Goal: Find specific page/section: Find specific page/section

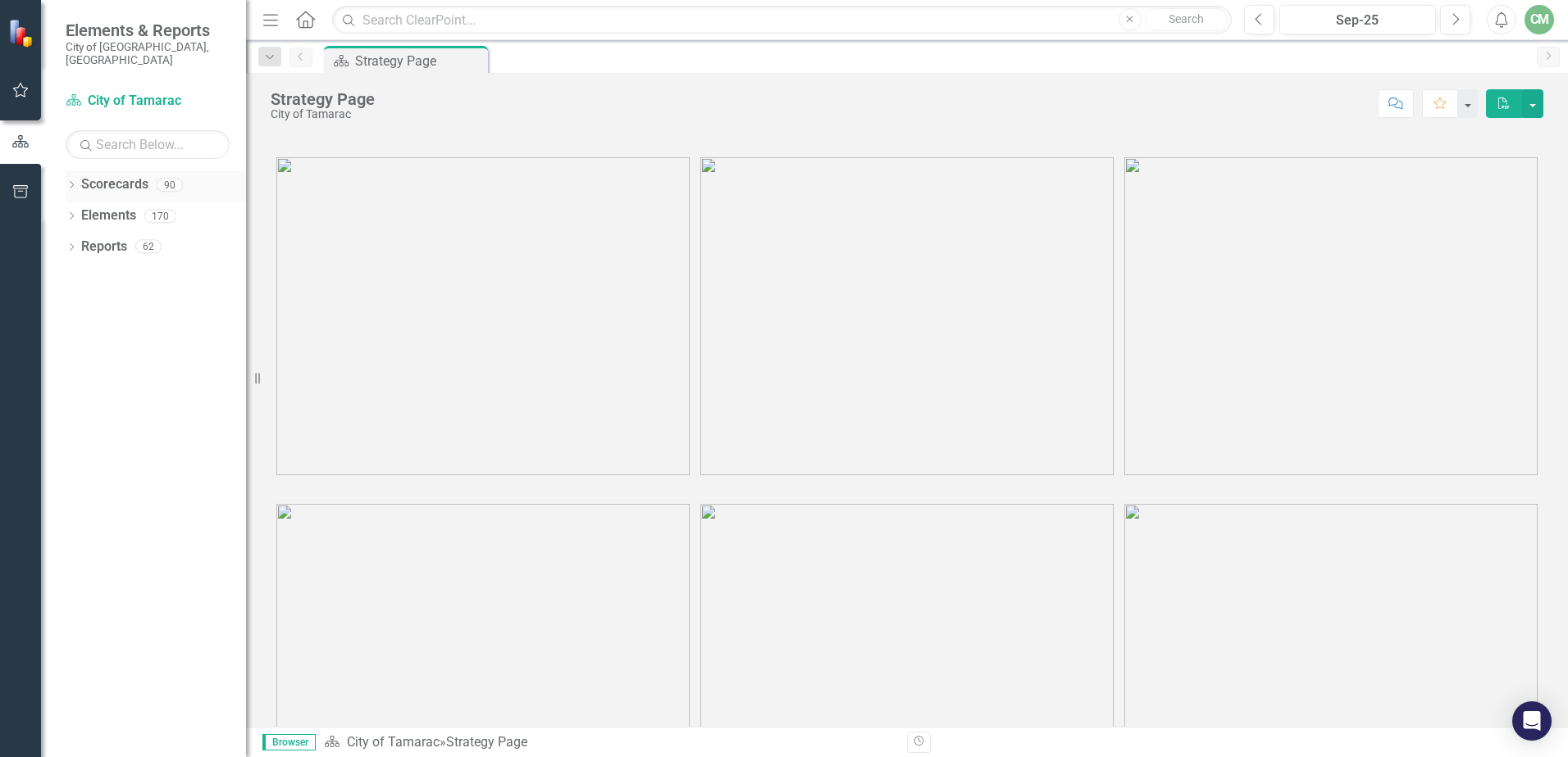
click at [74, 182] on icon "Dropdown" at bounding box center [71, 187] width 11 height 9
click at [80, 211] on icon at bounding box center [81, 215] width 4 height 9
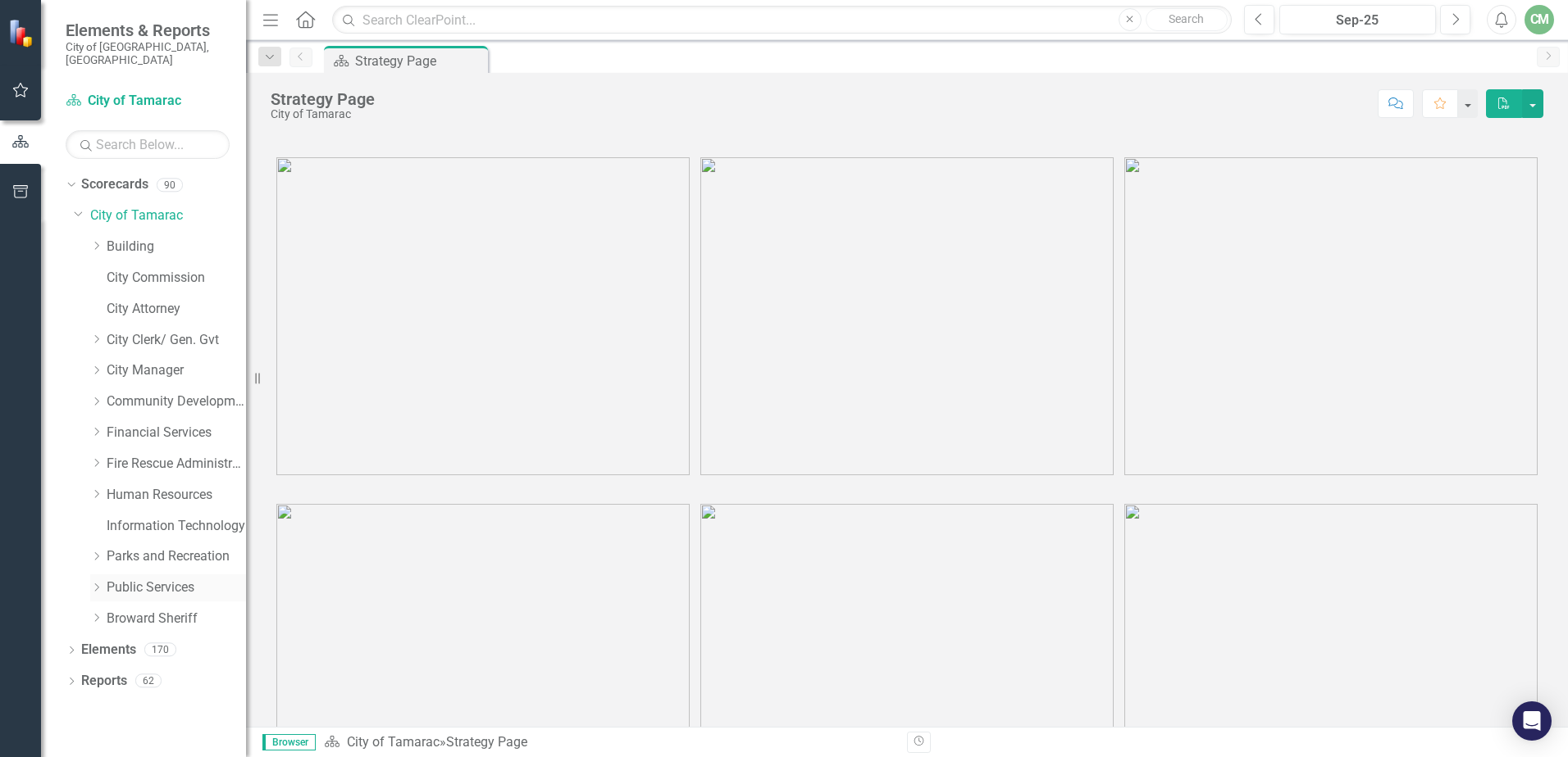
click at [96, 583] on icon "Dropdown" at bounding box center [96, 587] width 12 height 9
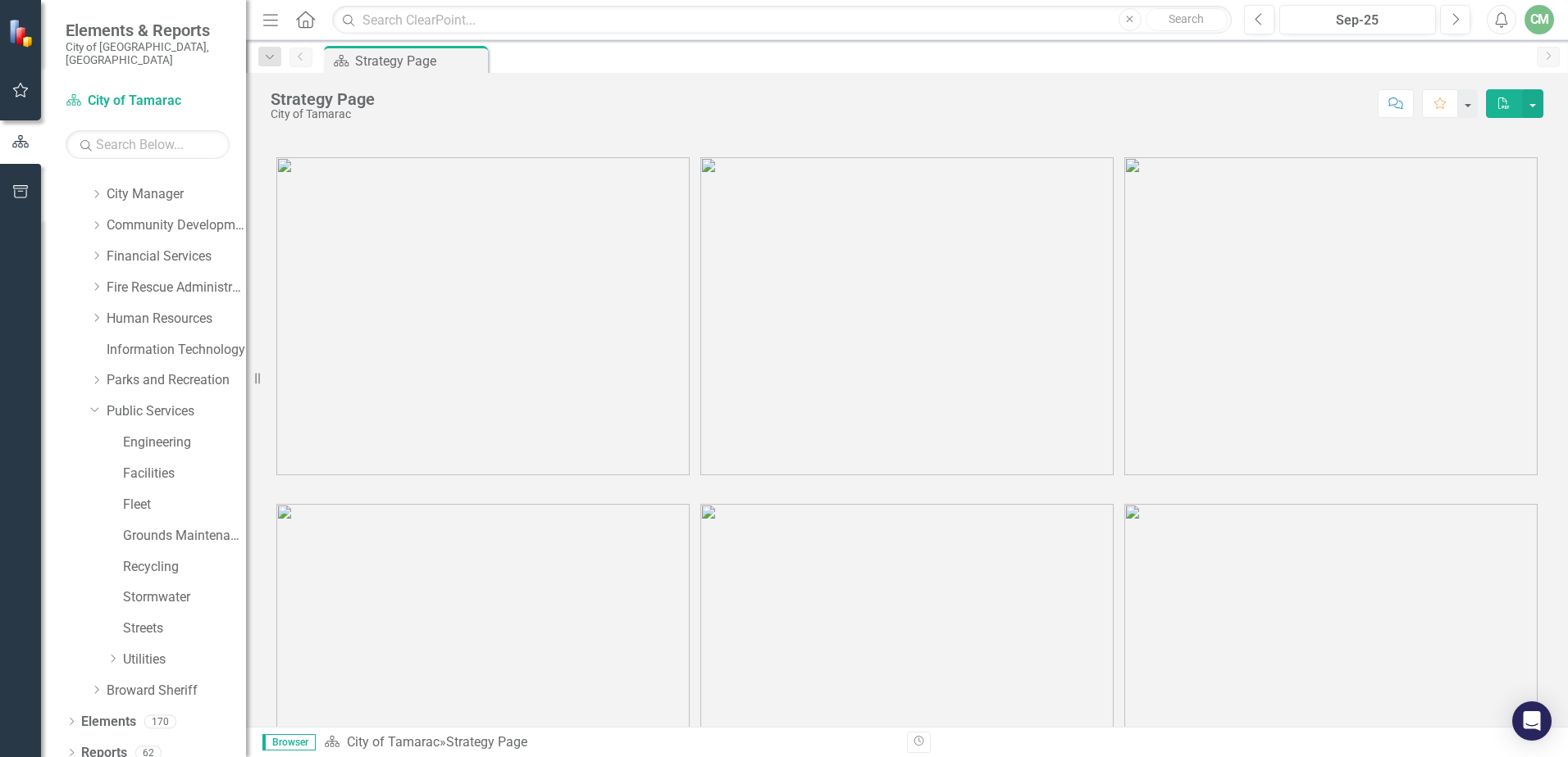
click at [106, 647] on div "Dropdown Utilities" at bounding box center [160, 662] width 173 height 31
click at [115, 654] on icon "Dropdown" at bounding box center [112, 658] width 12 height 9
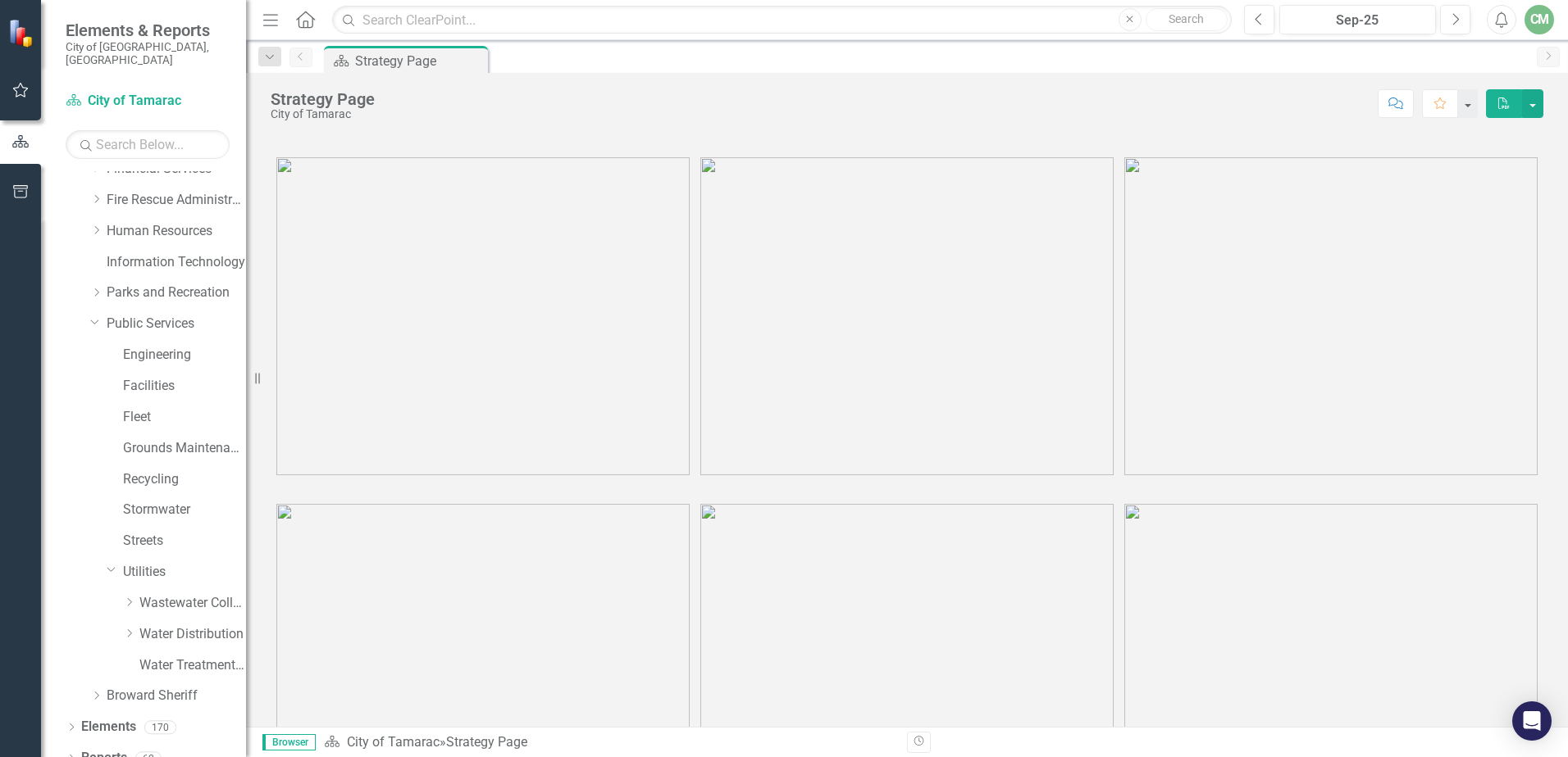
scroll to position [270, 0]
click at [126, 616] on div "Dropdown Water Distribution" at bounding box center [185, 629] width 123 height 27
click at [131, 623] on icon "Dropdown" at bounding box center [129, 628] width 12 height 9
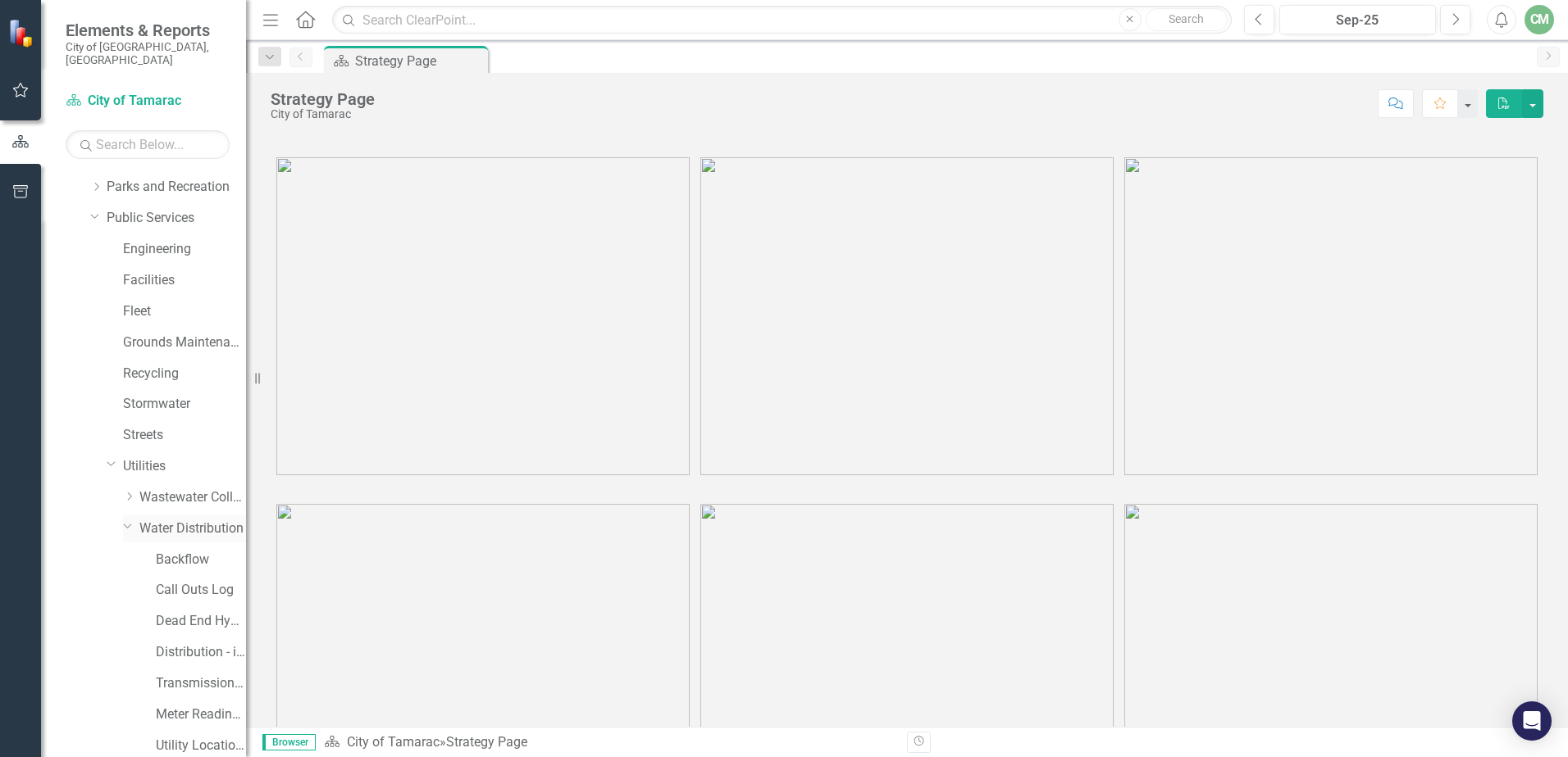
scroll to position [487, 0]
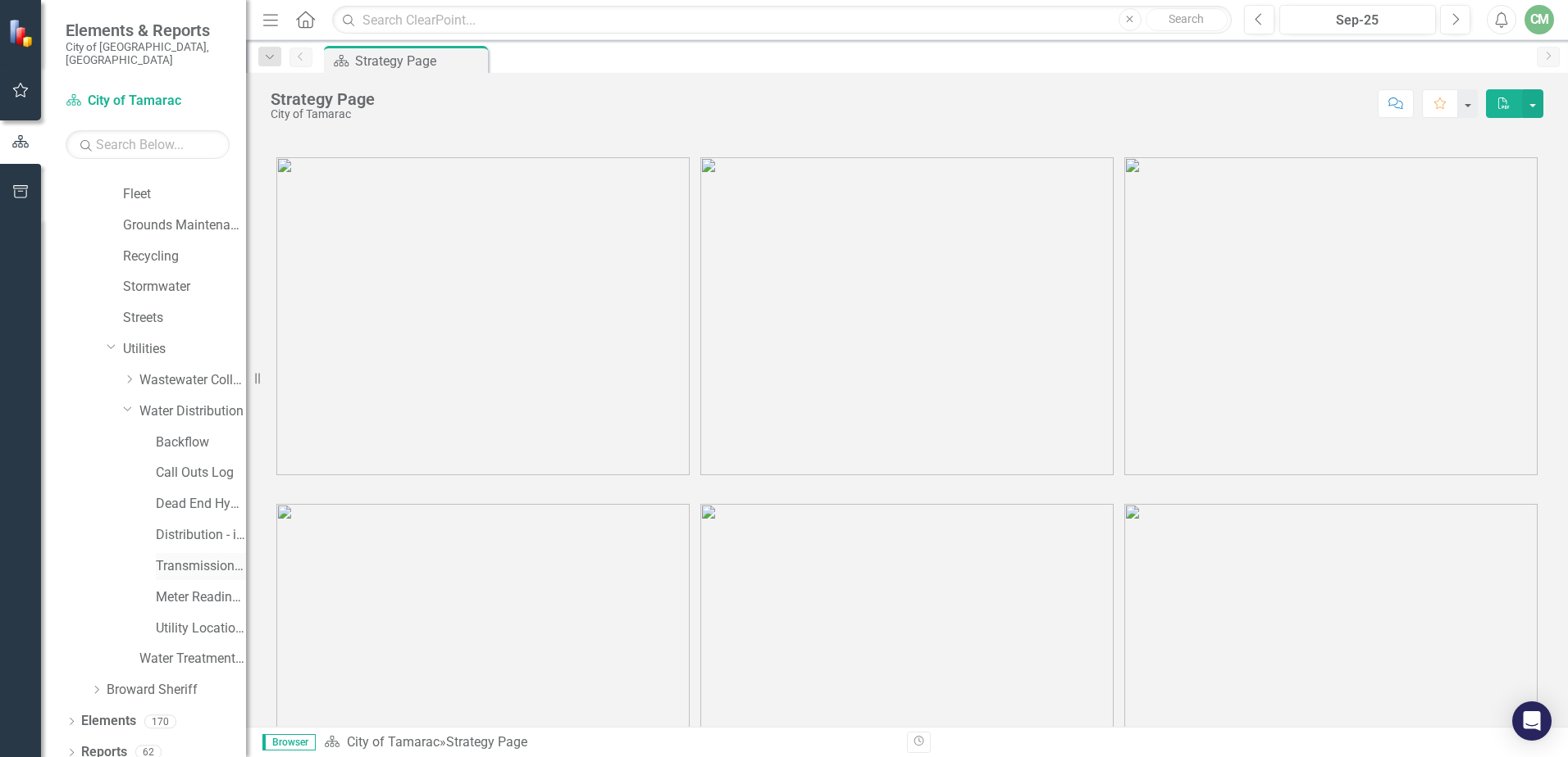
click at [200, 557] on link "Transmission and Distribution" at bounding box center [200, 567] width 90 height 19
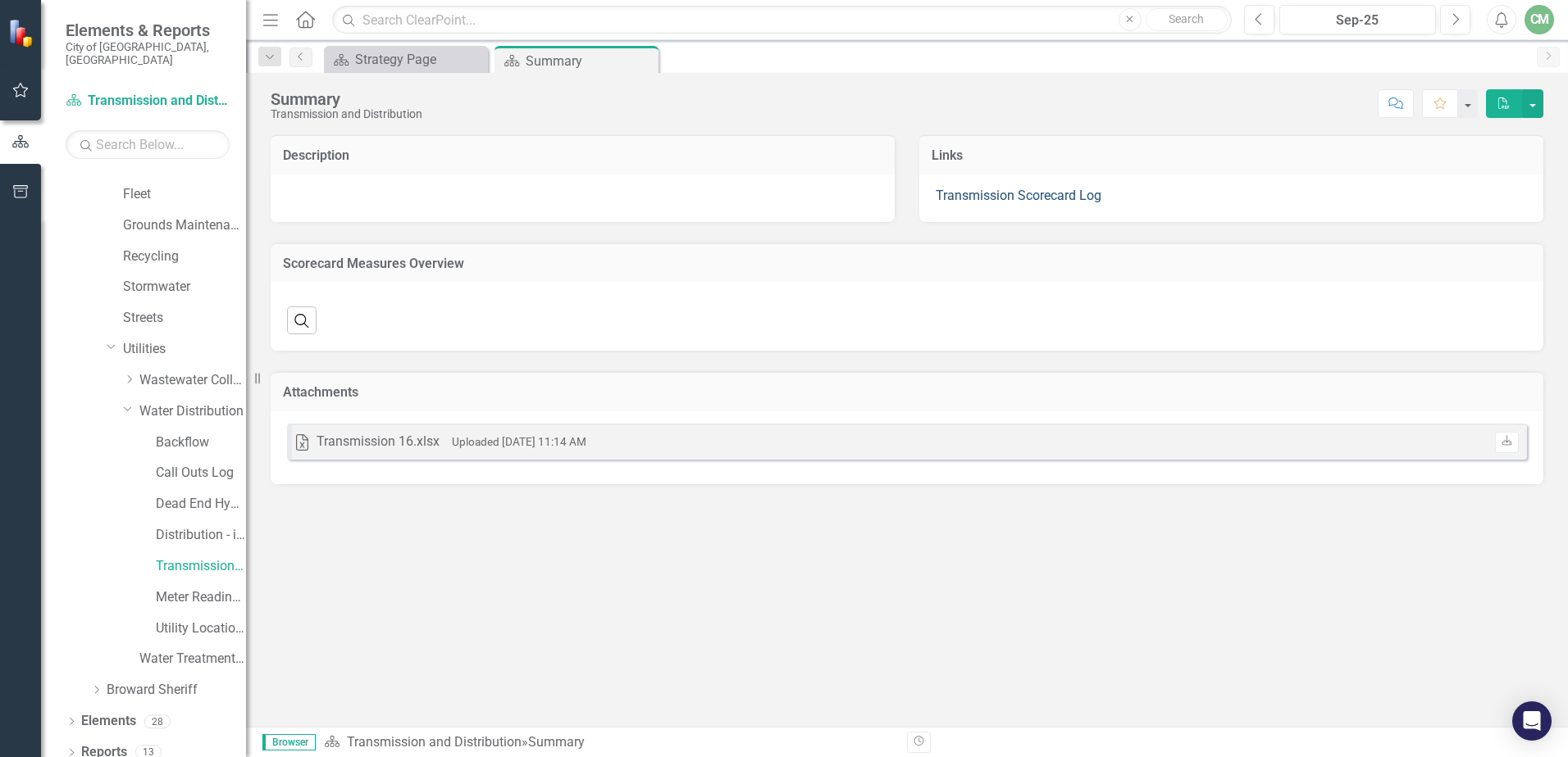
click at [1006, 196] on link "Transmission Scorecard Log" at bounding box center [1018, 195] width 166 height 15
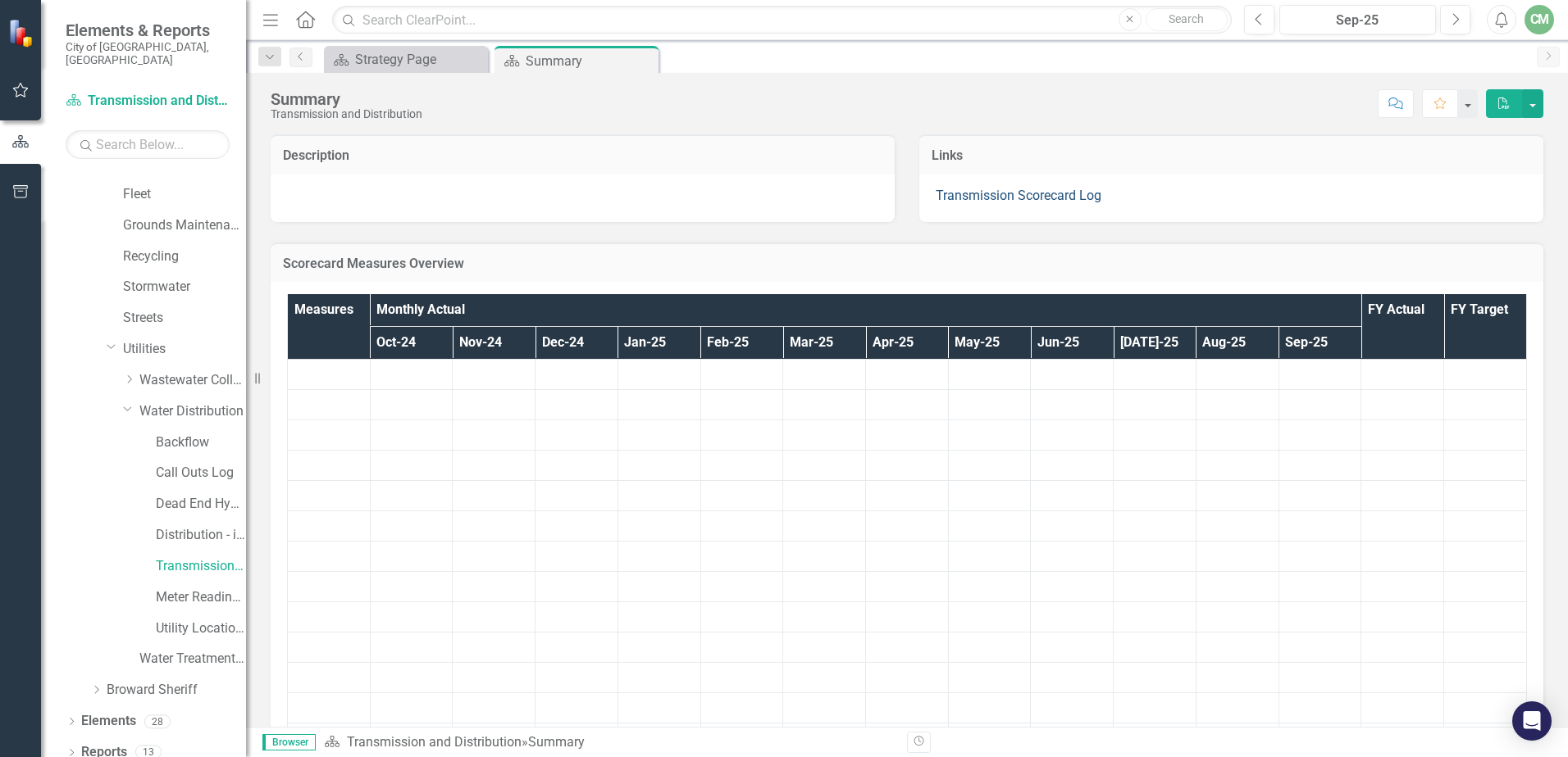
click at [963, 195] on link "Transmission Scorecard Log" at bounding box center [1018, 195] width 166 height 15
click at [964, 196] on link "Transmission Scorecard Log" at bounding box center [1018, 195] width 166 height 15
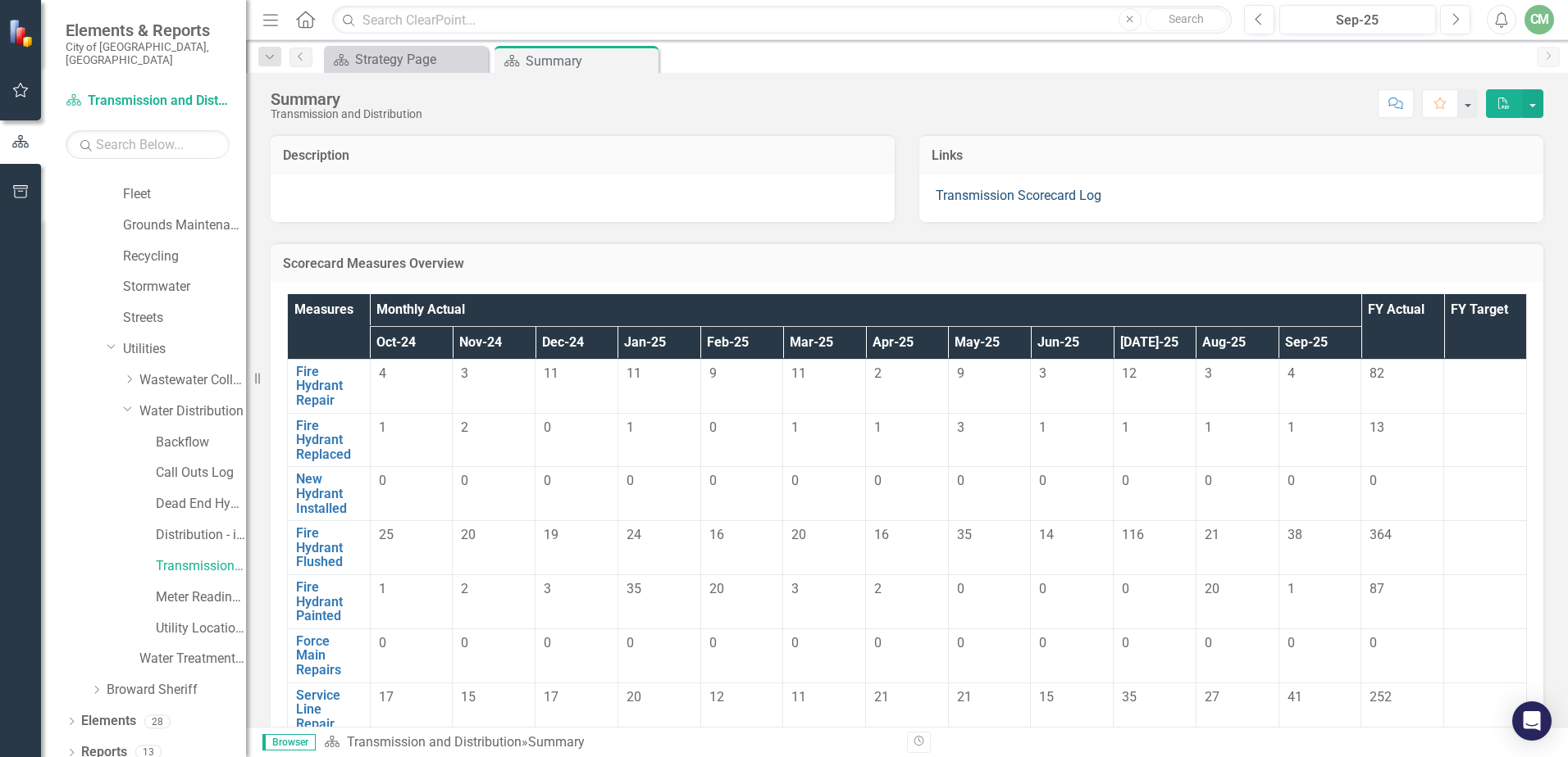
click at [990, 197] on link "Transmission Scorecard Log" at bounding box center [1018, 195] width 166 height 15
click at [196, 464] on link "Call Outs Log" at bounding box center [200, 474] width 90 height 19
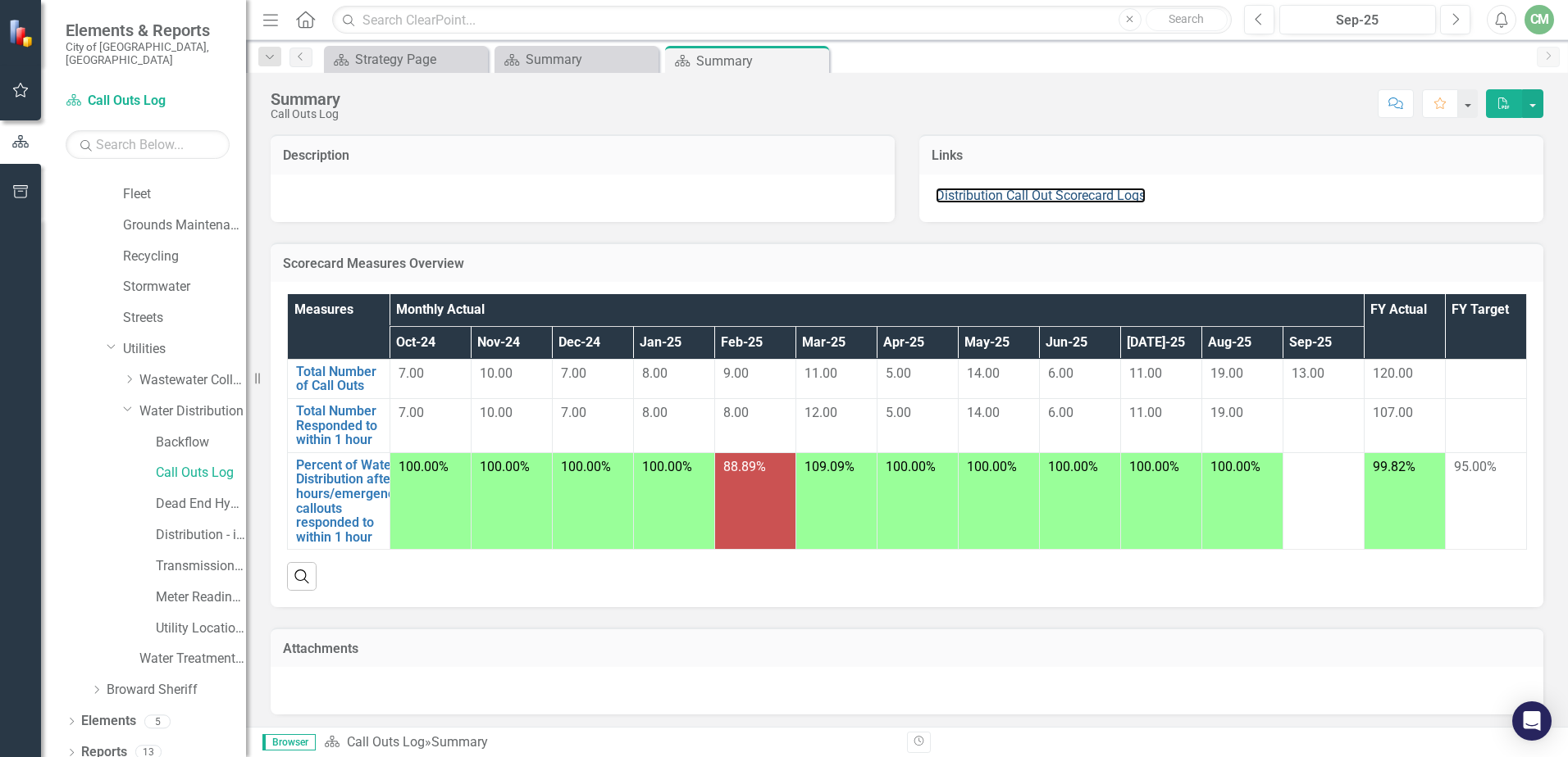
click at [985, 193] on link "Distribution Call Out Scorecard Logs" at bounding box center [1041, 195] width 210 height 15
drag, startPoint x: 1152, startPoint y: 194, endPoint x: 1177, endPoint y: 167, distance: 36.8
click at [1178, 167] on td "Links" at bounding box center [1231, 157] width 599 height 21
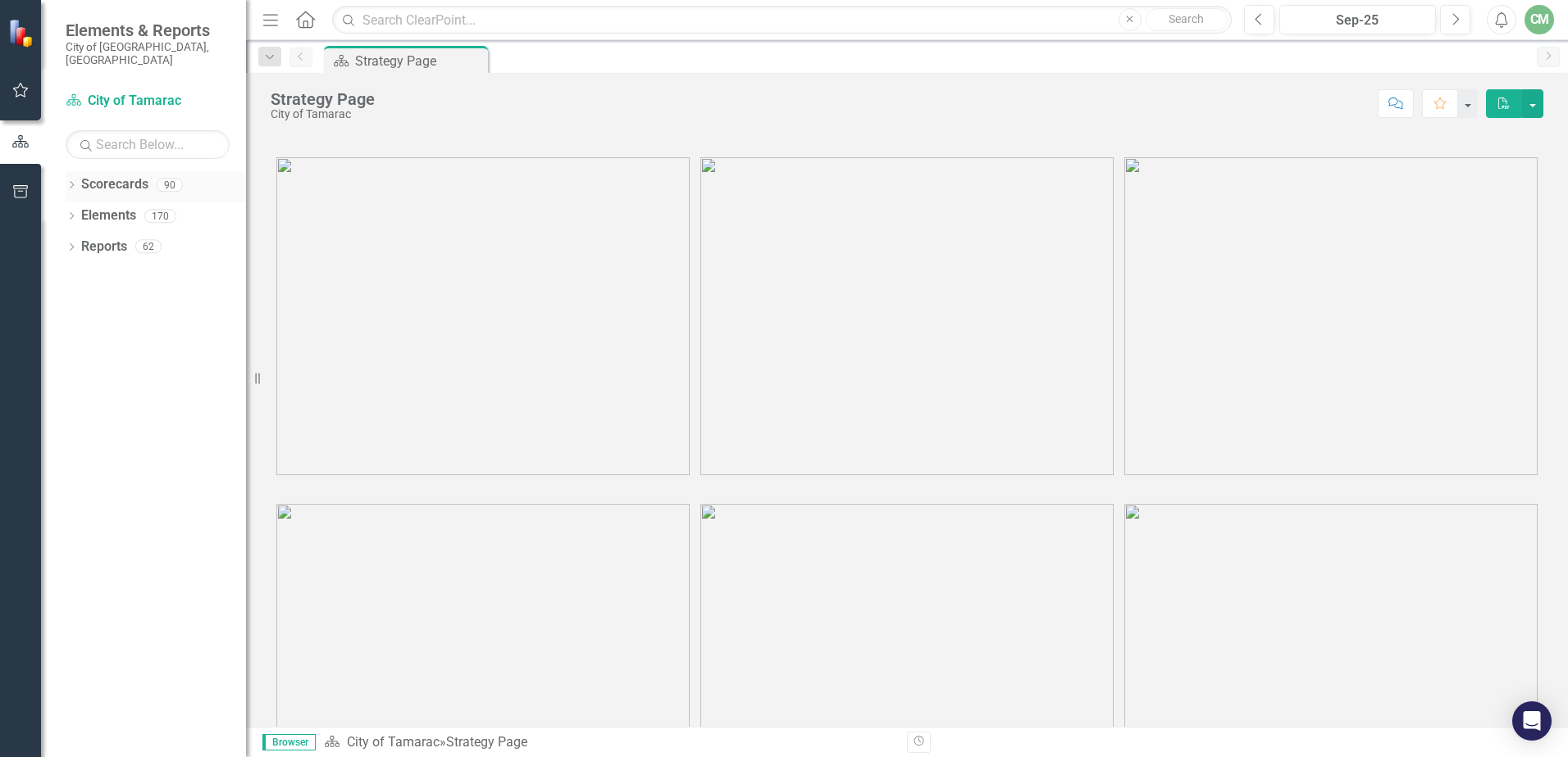
click at [69, 182] on icon "Dropdown" at bounding box center [71, 187] width 11 height 9
click at [83, 210] on icon "Dropdown" at bounding box center [80, 215] width 12 height 9
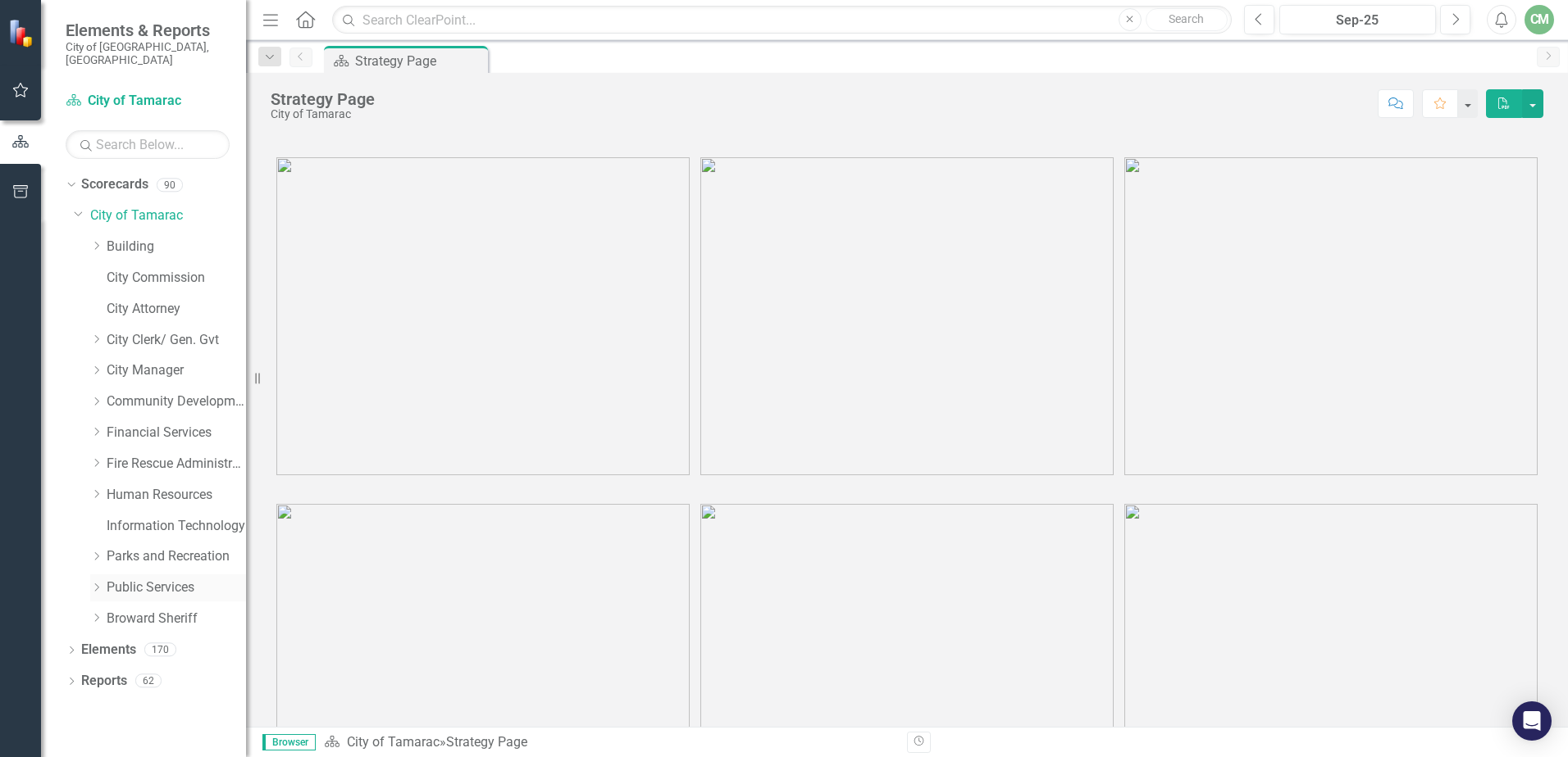
click at [95, 583] on icon "Dropdown" at bounding box center [96, 587] width 12 height 9
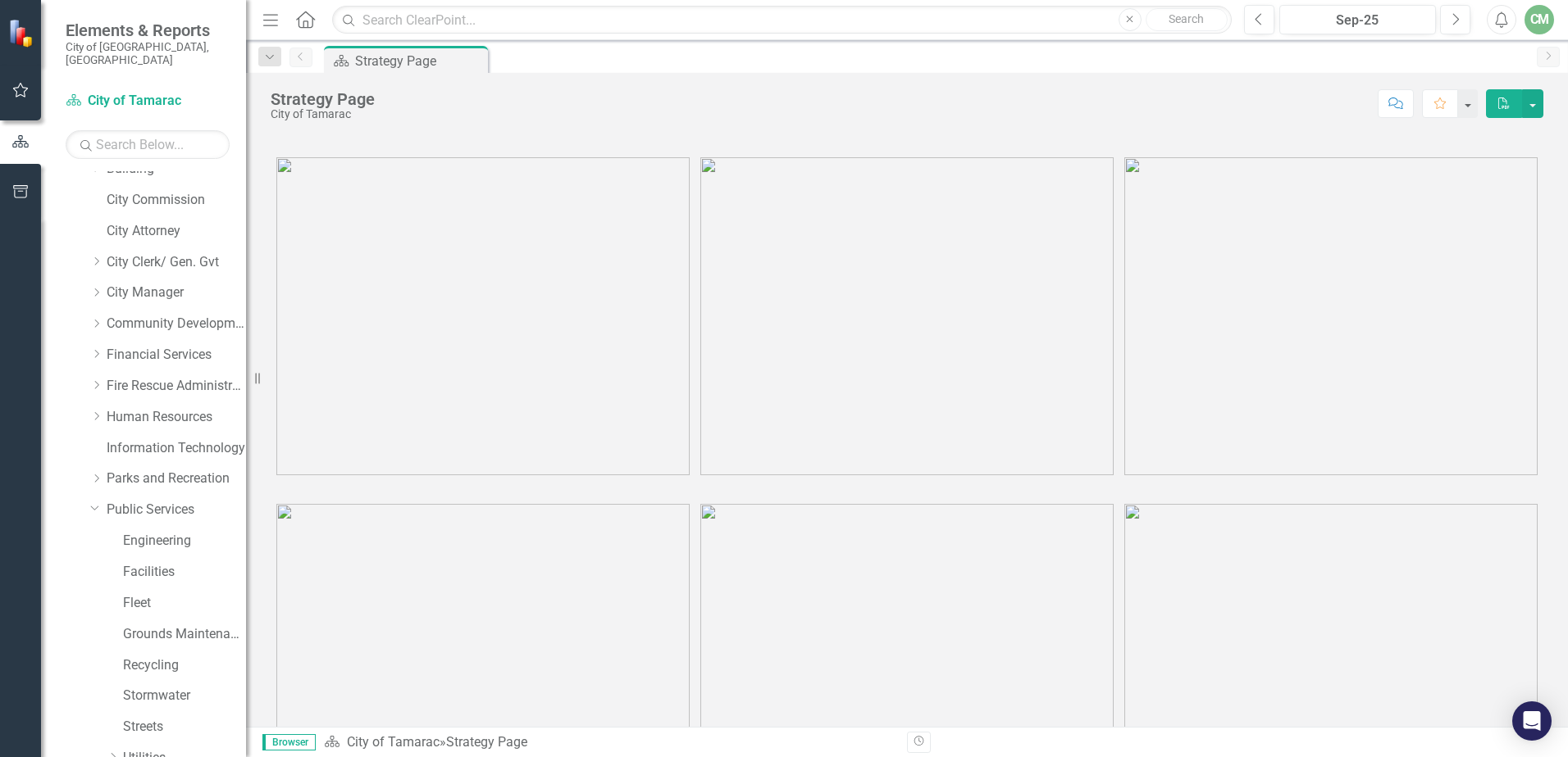
scroll to position [176, 0]
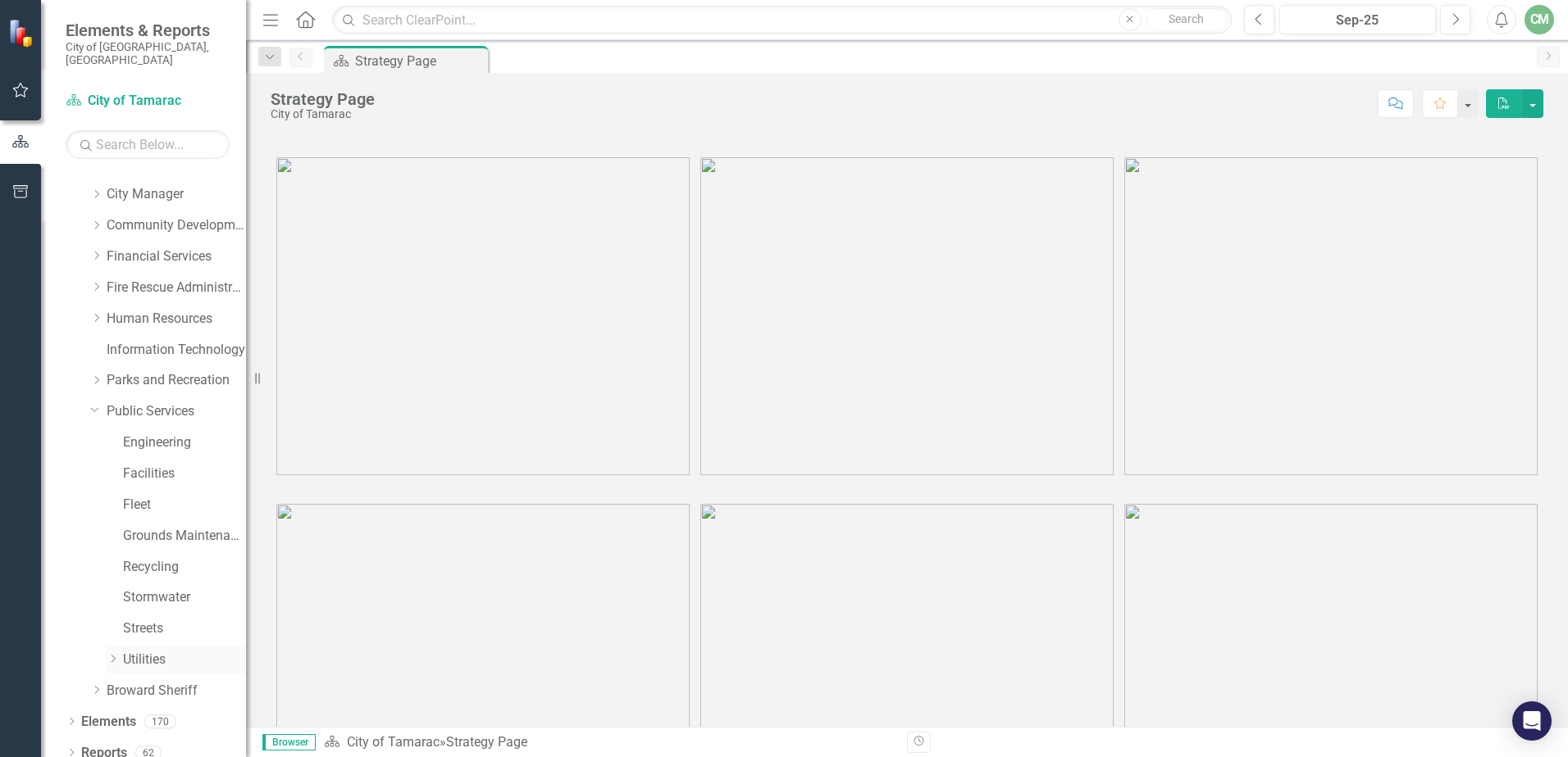
click at [112, 654] on div "Dropdown" at bounding box center [112, 660] width 12 height 14
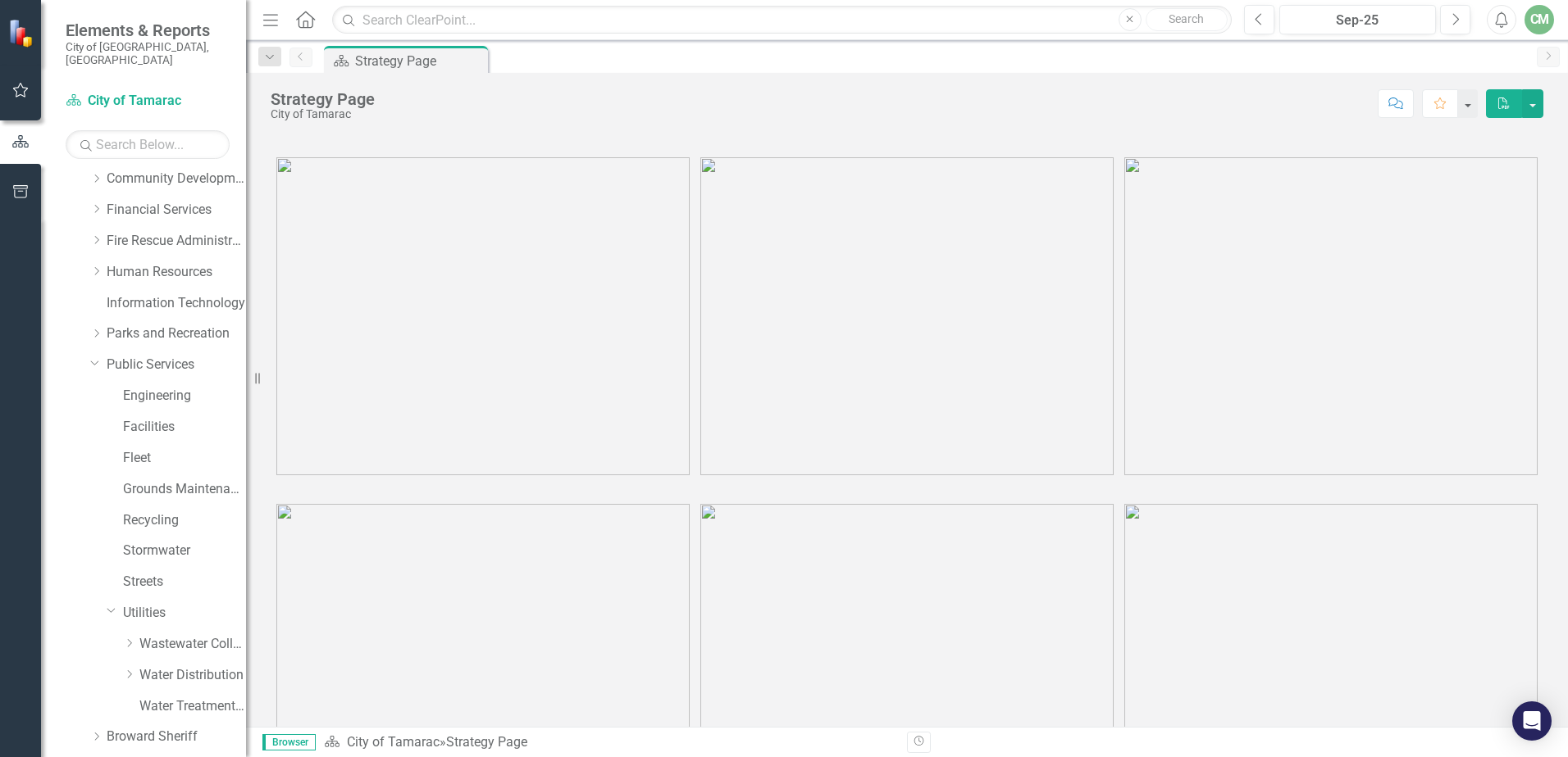
scroll to position [270, 0]
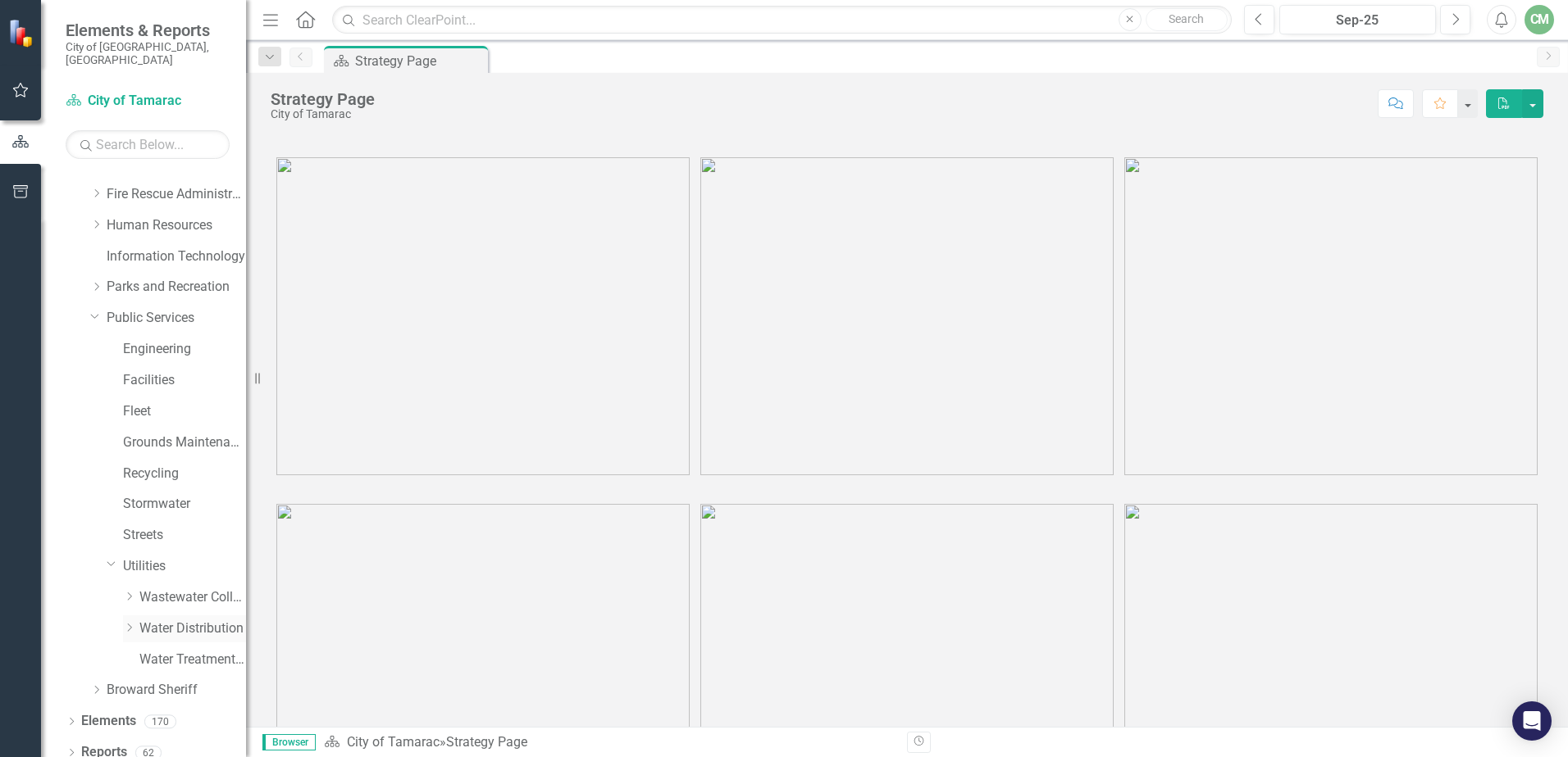
click at [131, 623] on icon "Dropdown" at bounding box center [129, 628] width 12 height 9
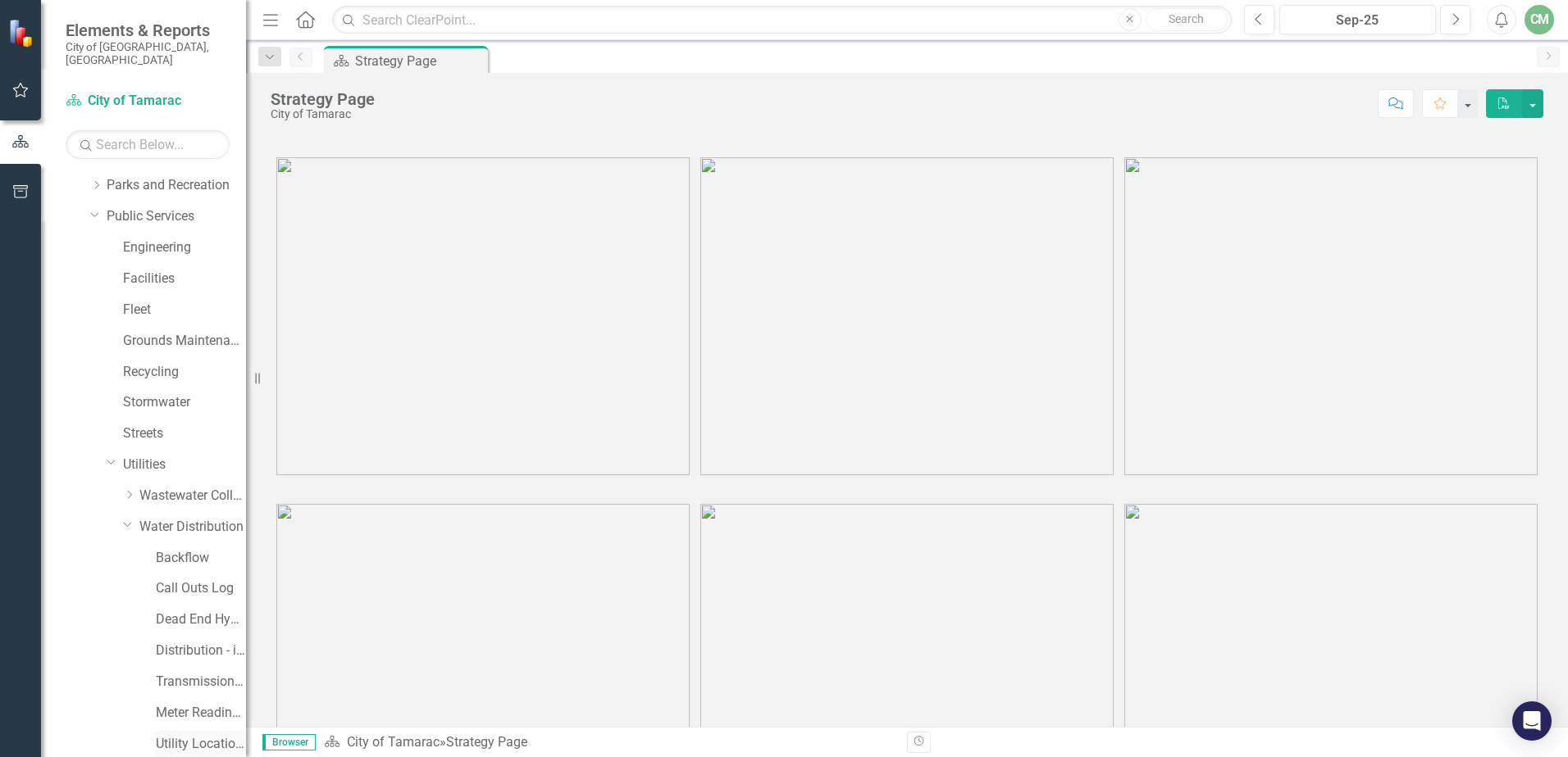
scroll to position [487, 0]
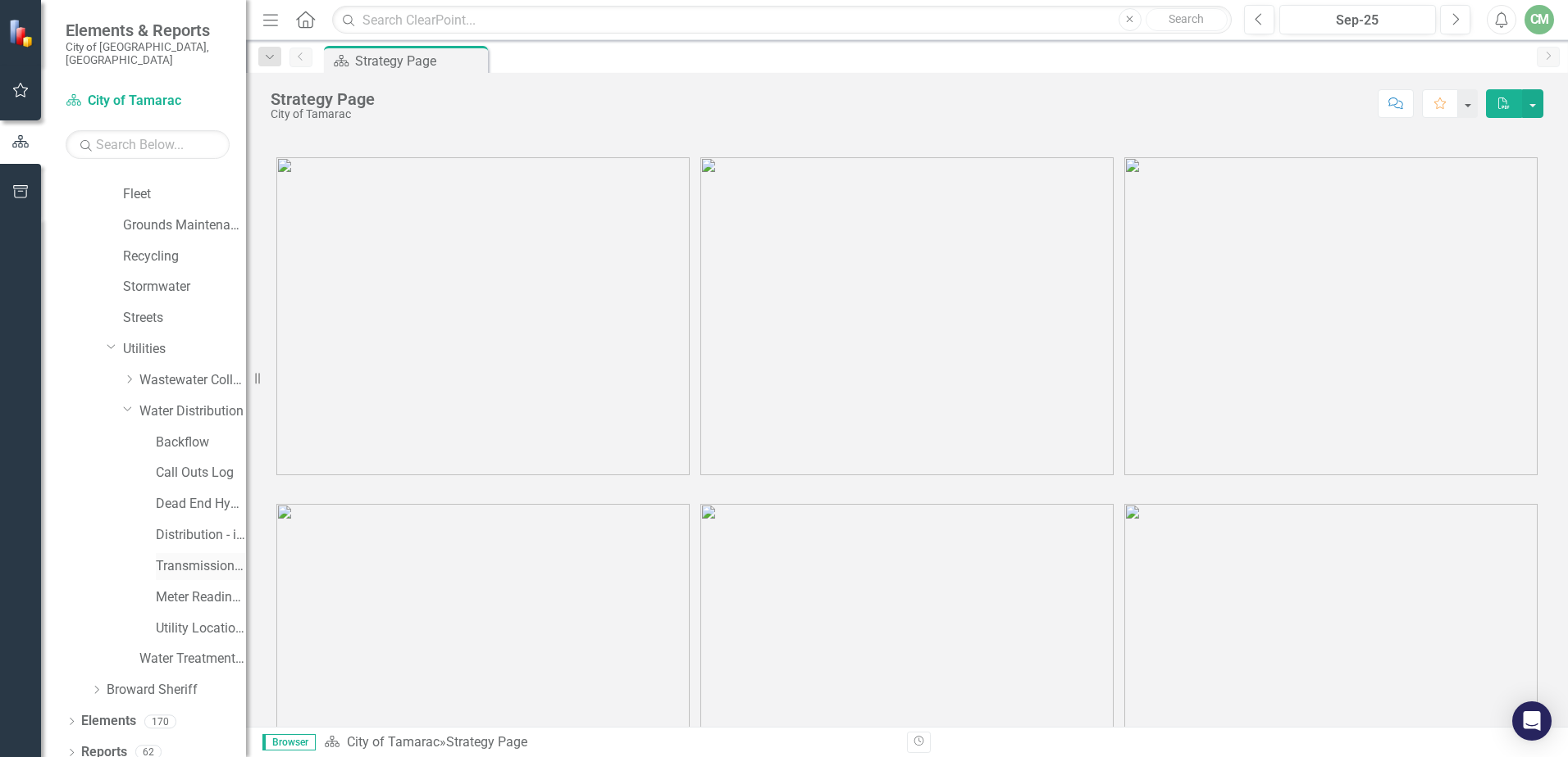
click at [198, 557] on link "Transmission and Distribution" at bounding box center [200, 567] width 90 height 19
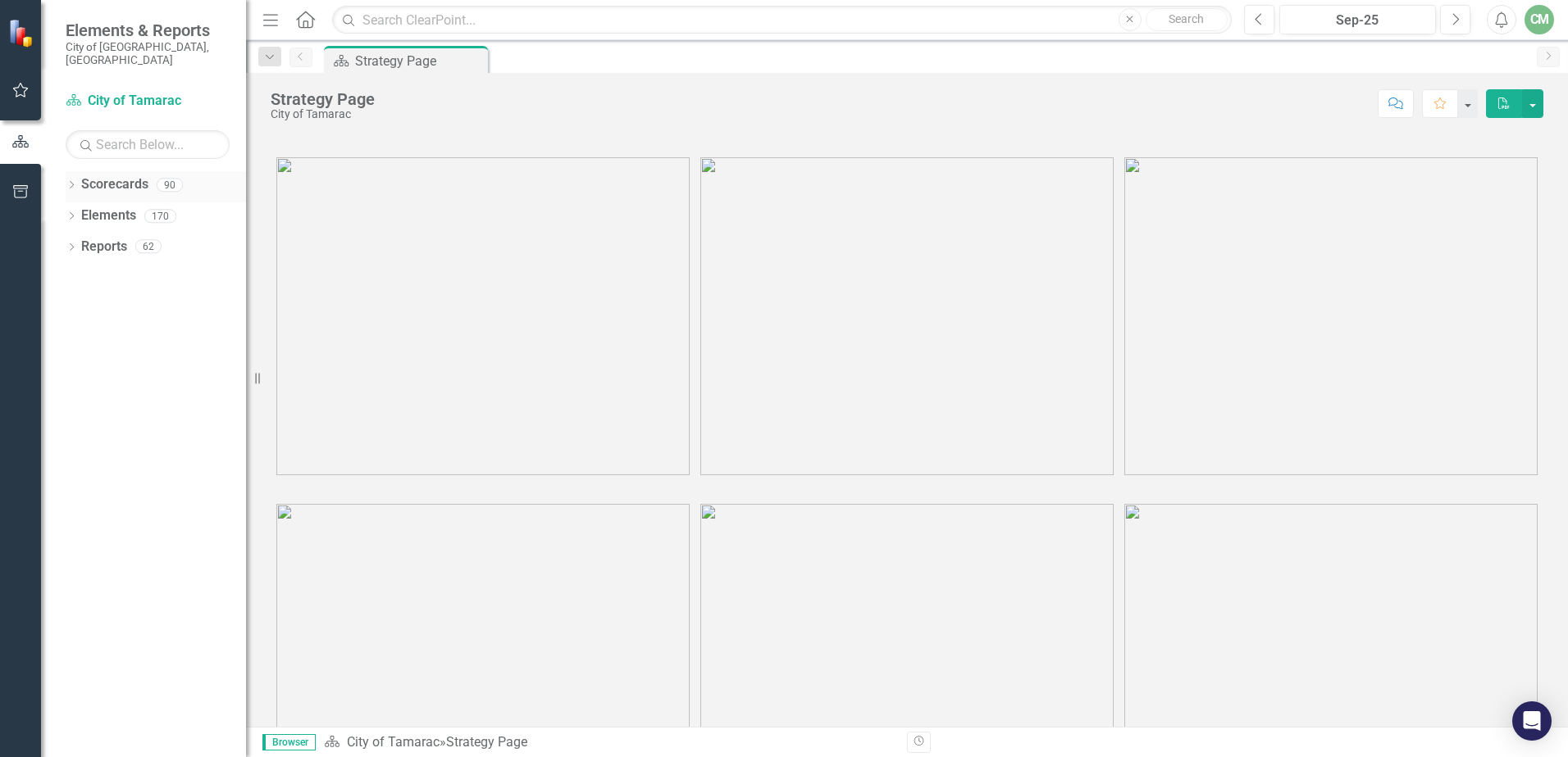
click at [69, 182] on icon "Dropdown" at bounding box center [71, 187] width 11 height 9
click at [84, 210] on icon "Dropdown" at bounding box center [80, 215] width 12 height 9
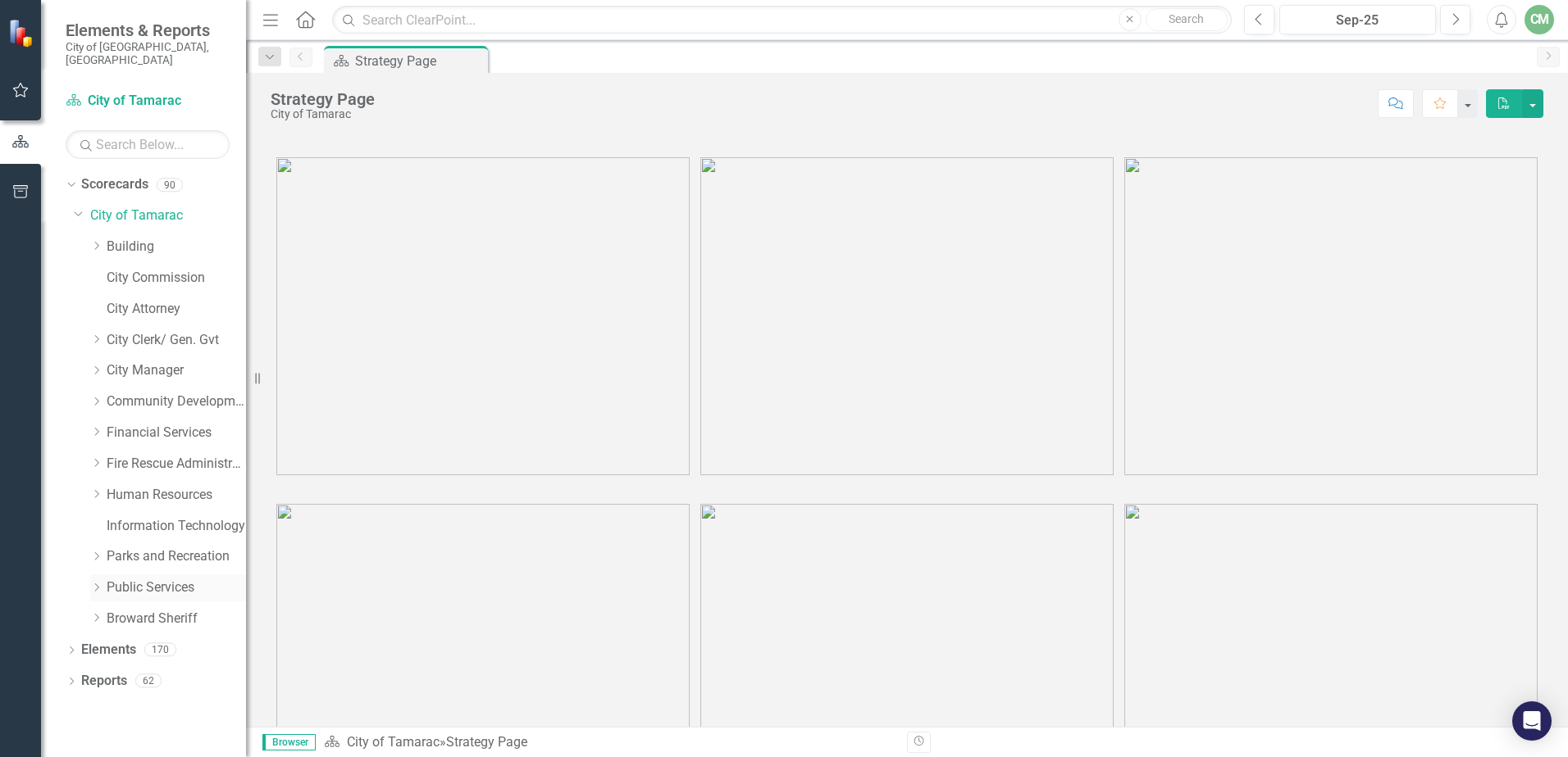
click at [100, 583] on icon "Dropdown" at bounding box center [96, 587] width 12 height 9
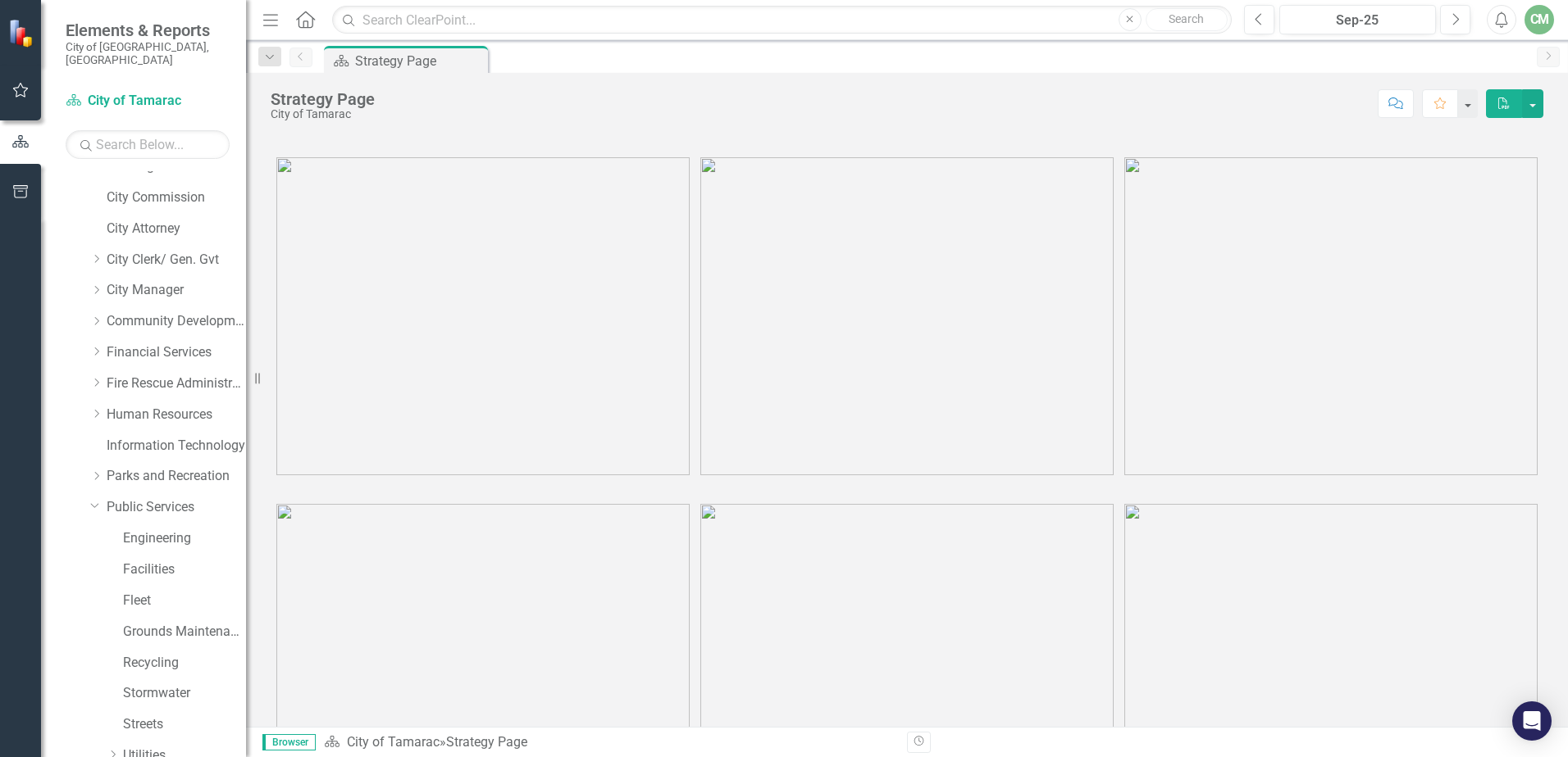
scroll to position [176, 0]
click at [114, 654] on icon "Dropdown" at bounding box center [112, 658] width 12 height 9
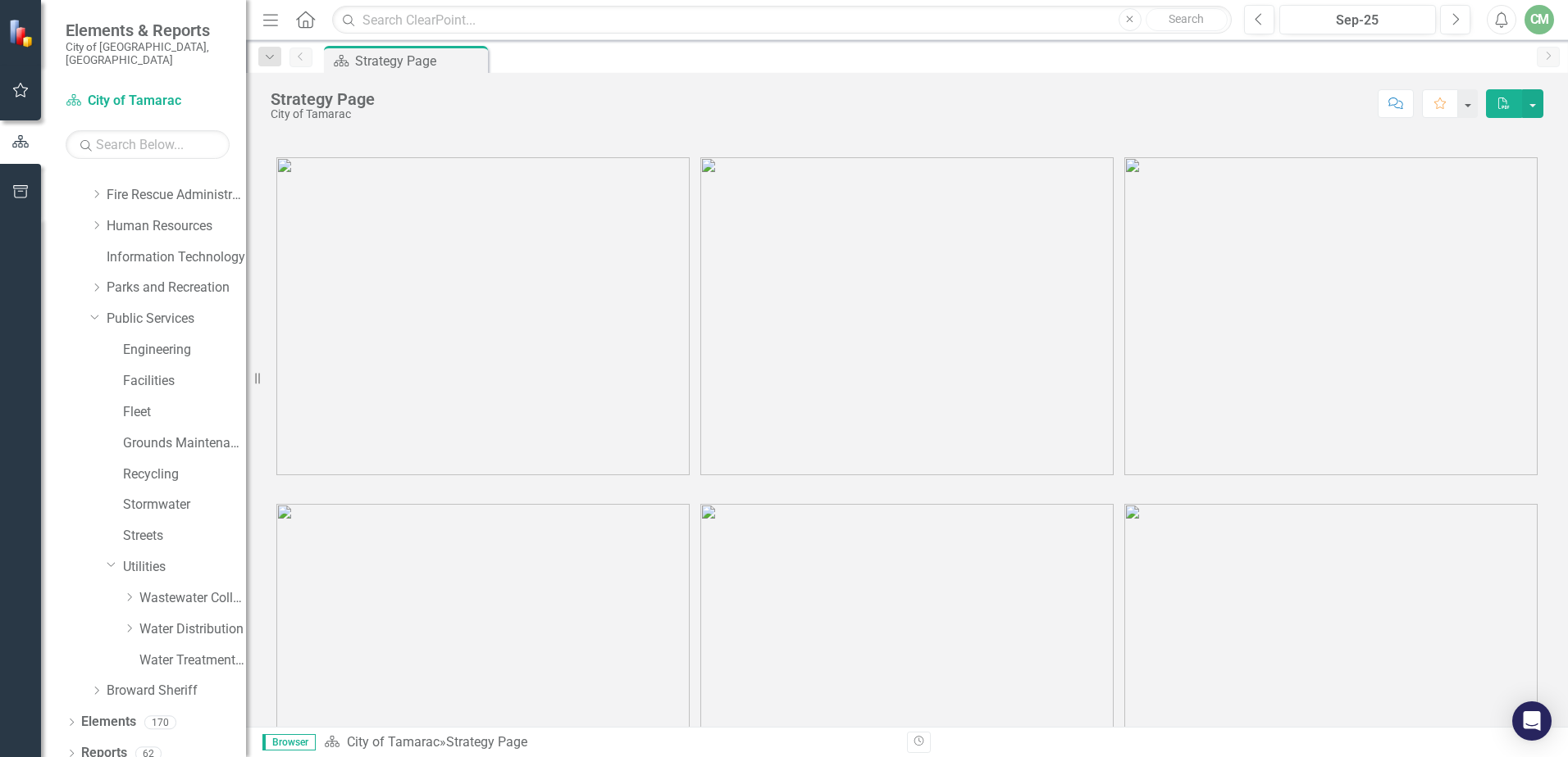
scroll to position [270, 0]
click at [130, 623] on icon "Dropdown" at bounding box center [129, 628] width 12 height 9
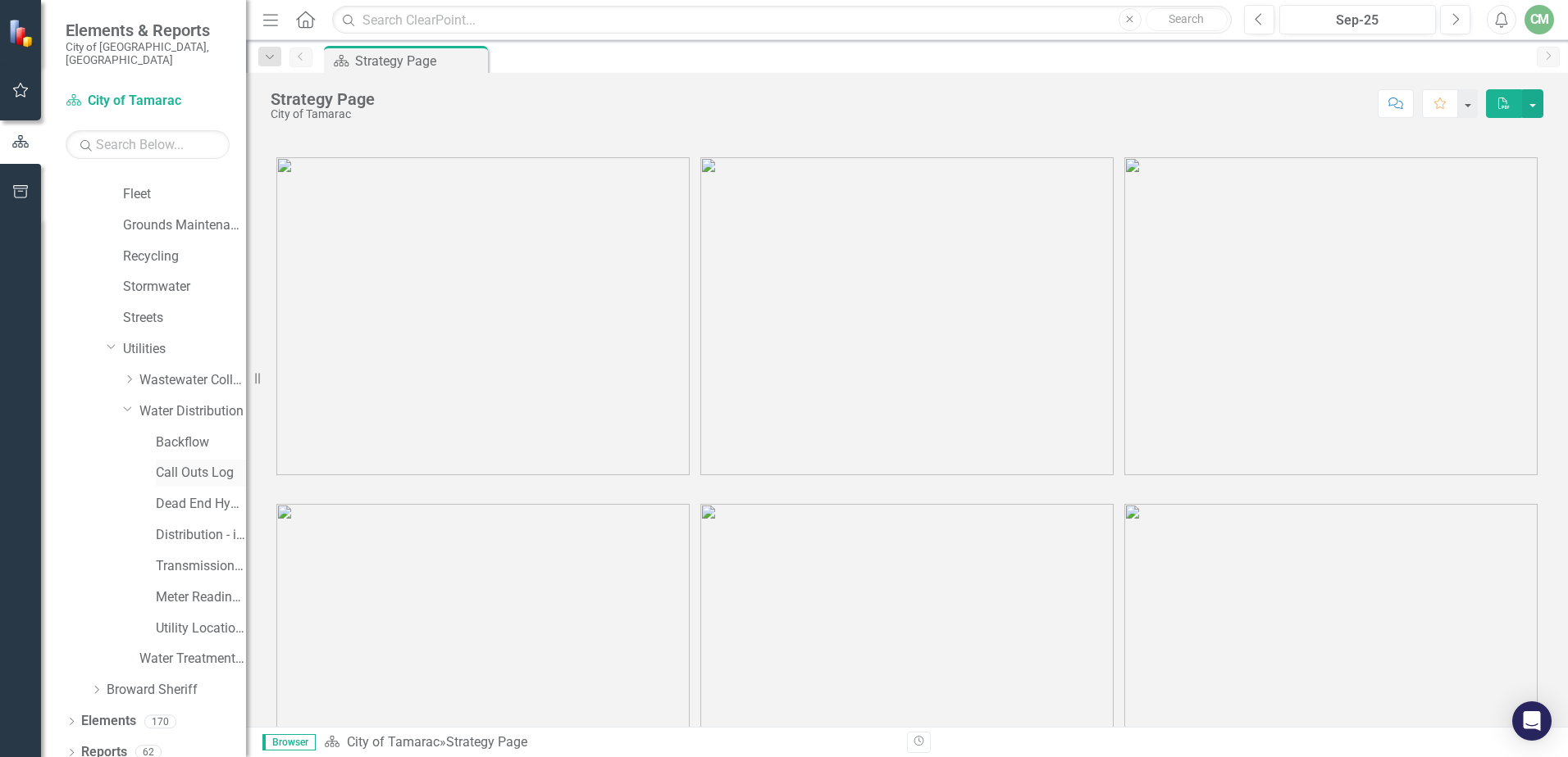
click at [216, 464] on link "Call Outs Log" at bounding box center [200, 474] width 90 height 19
